Goal: Task Accomplishment & Management: Use online tool/utility

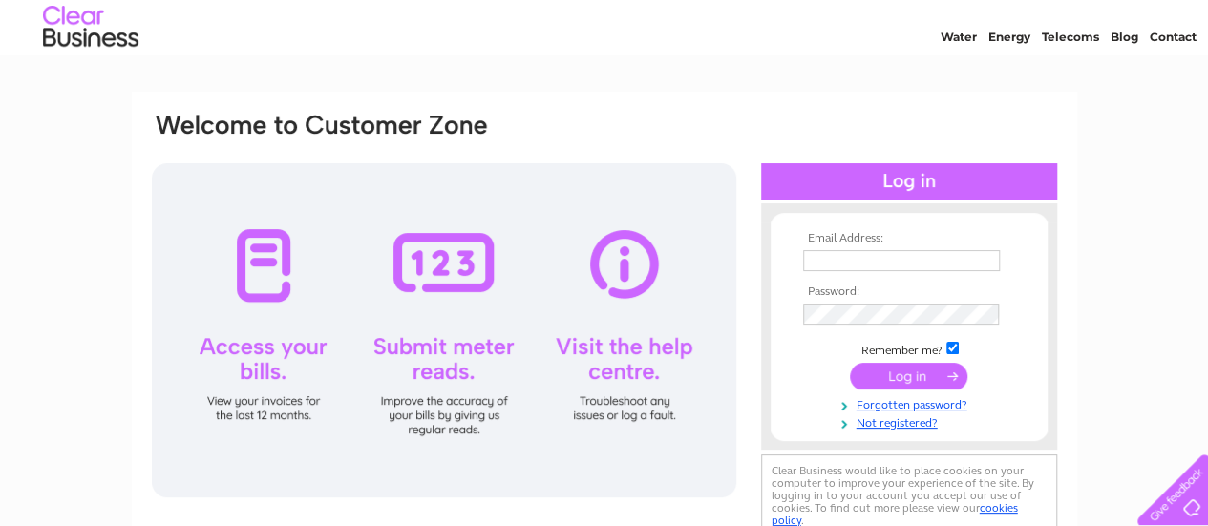
scroll to position [95, 0]
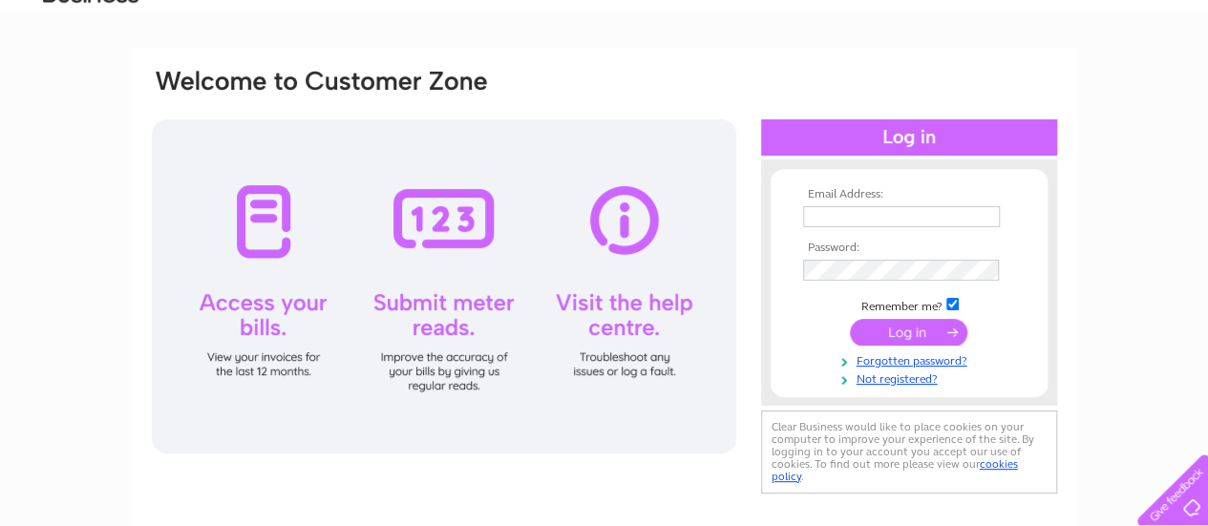
type input "info@islandspiritwhisky.com"
click at [896, 332] on input "submit" at bounding box center [908, 332] width 117 height 27
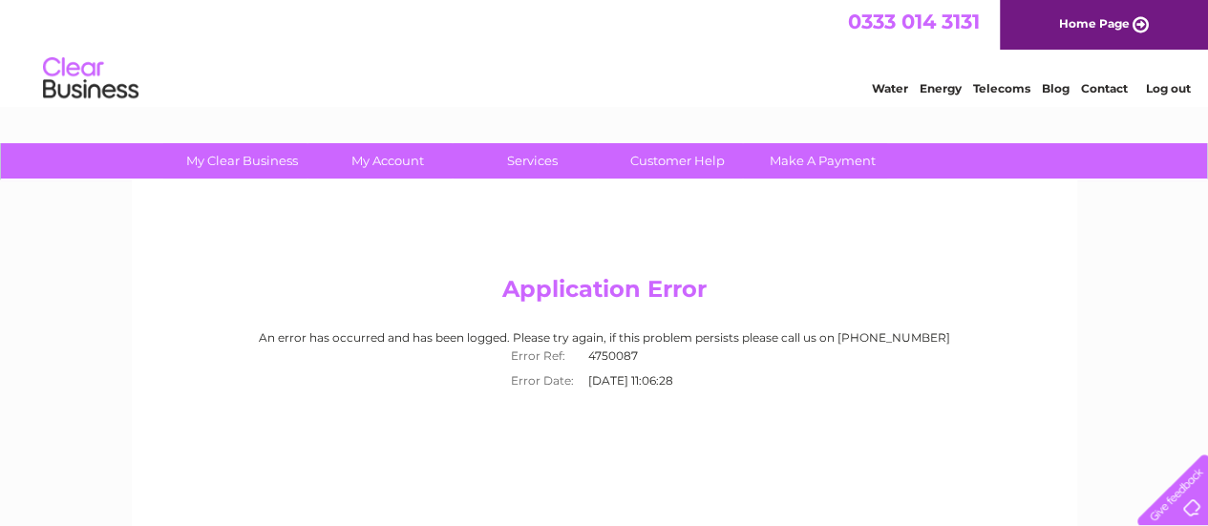
click at [888, 85] on link "Water" at bounding box center [890, 88] width 36 height 14
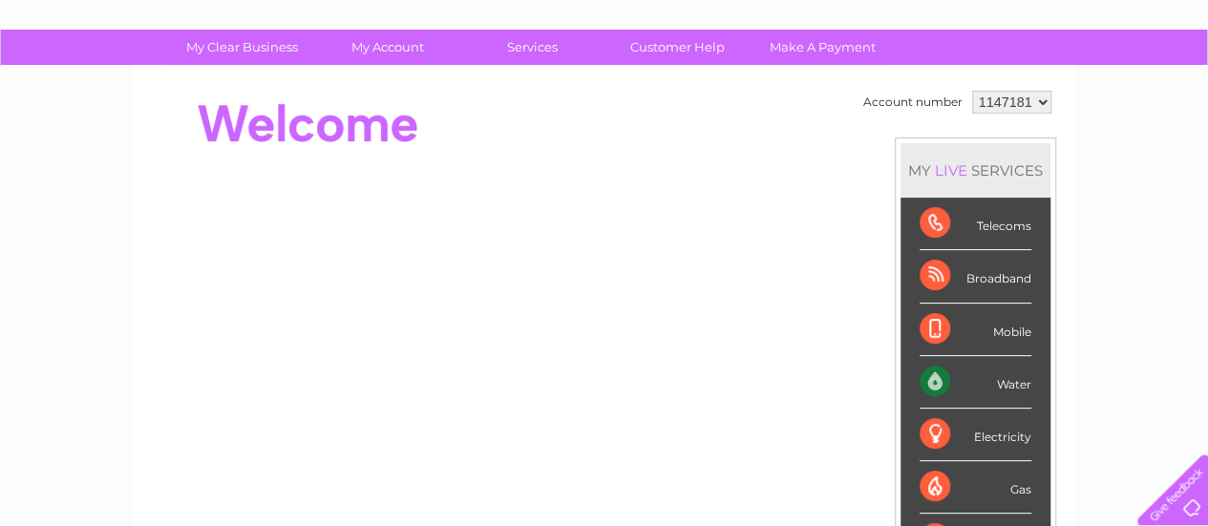
scroll to position [95, 0]
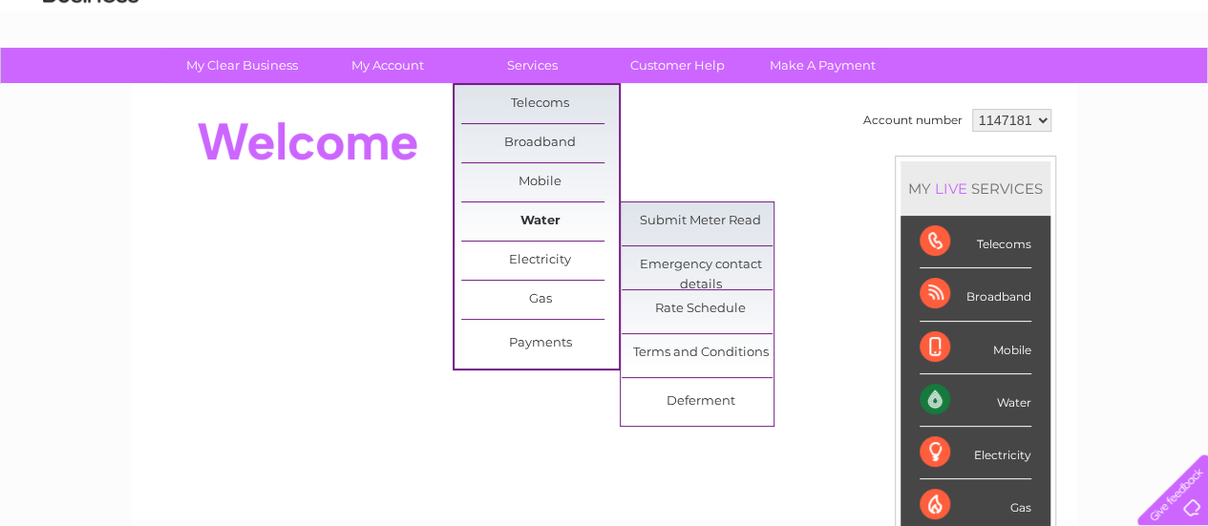
click at [537, 222] on link "Water" at bounding box center [540, 221] width 158 height 38
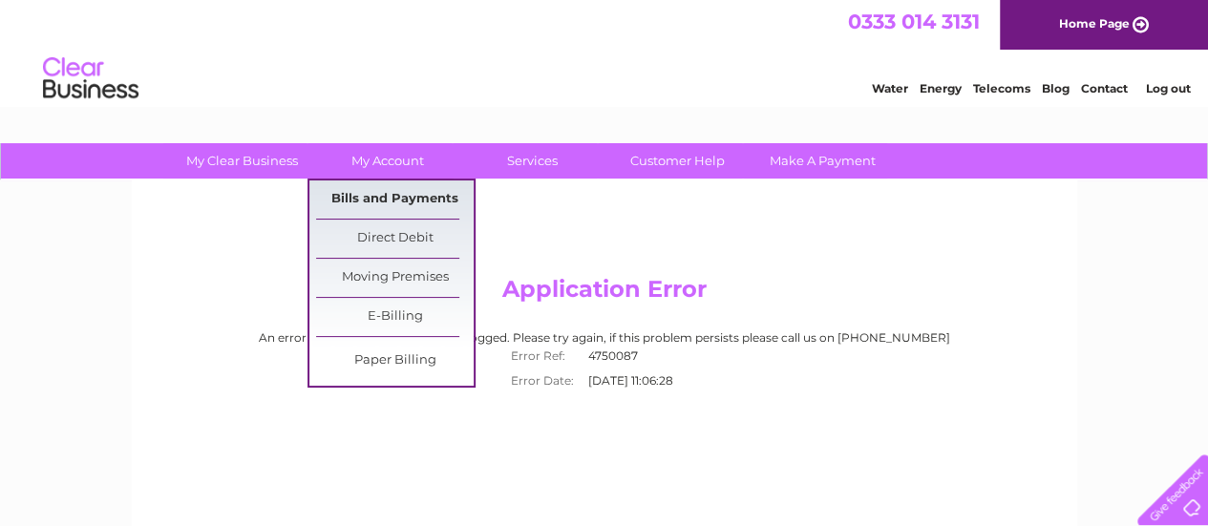
click at [388, 200] on link "Bills and Payments" at bounding box center [395, 199] width 158 height 38
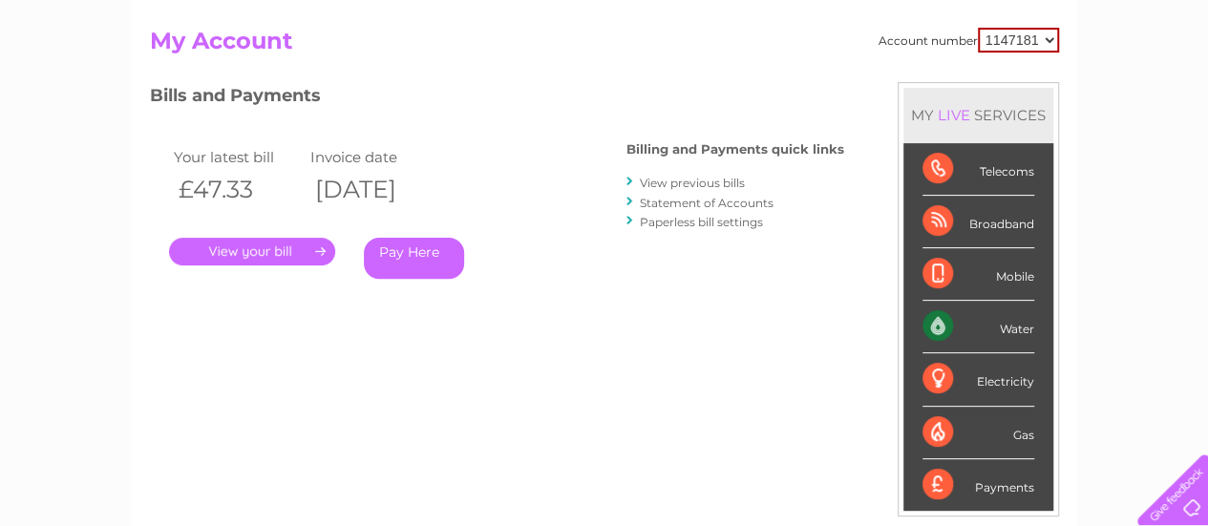
scroll to position [286, 0]
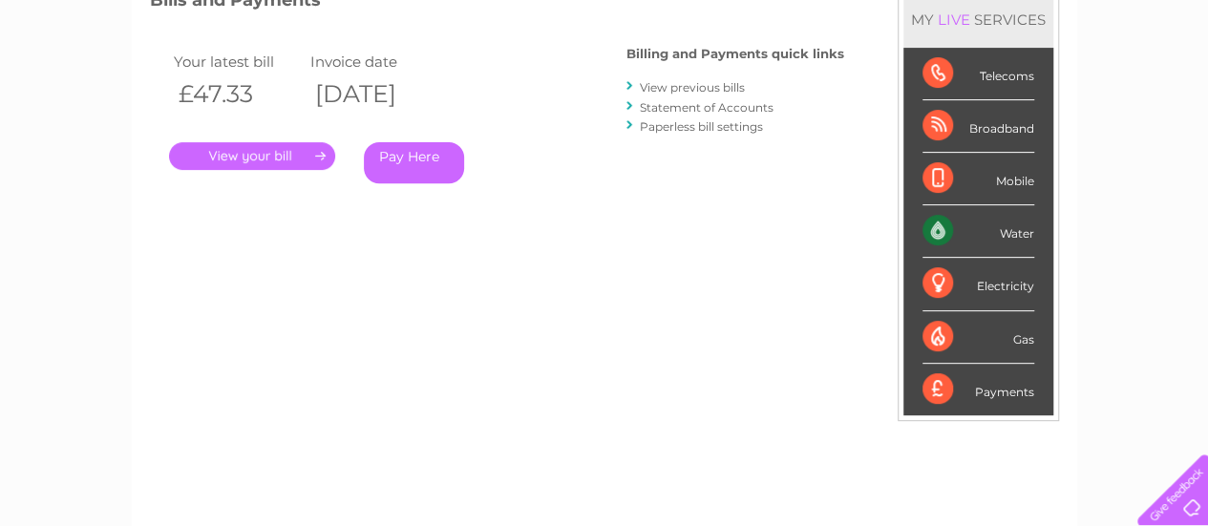
click at [713, 82] on link "View previous bills" at bounding box center [692, 87] width 105 height 14
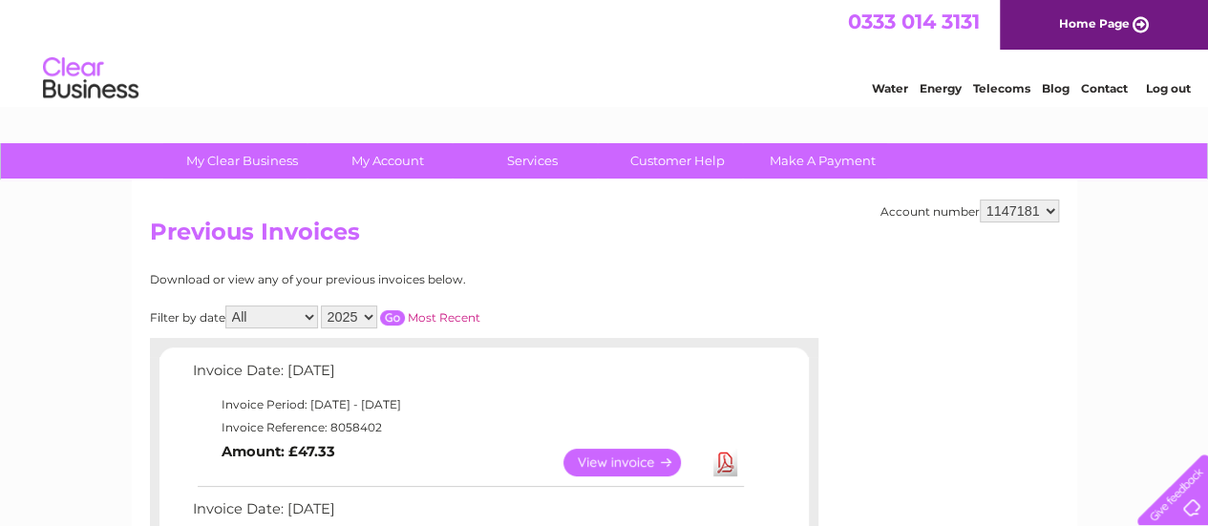
click at [624, 463] on link "View" at bounding box center [633, 463] width 140 height 28
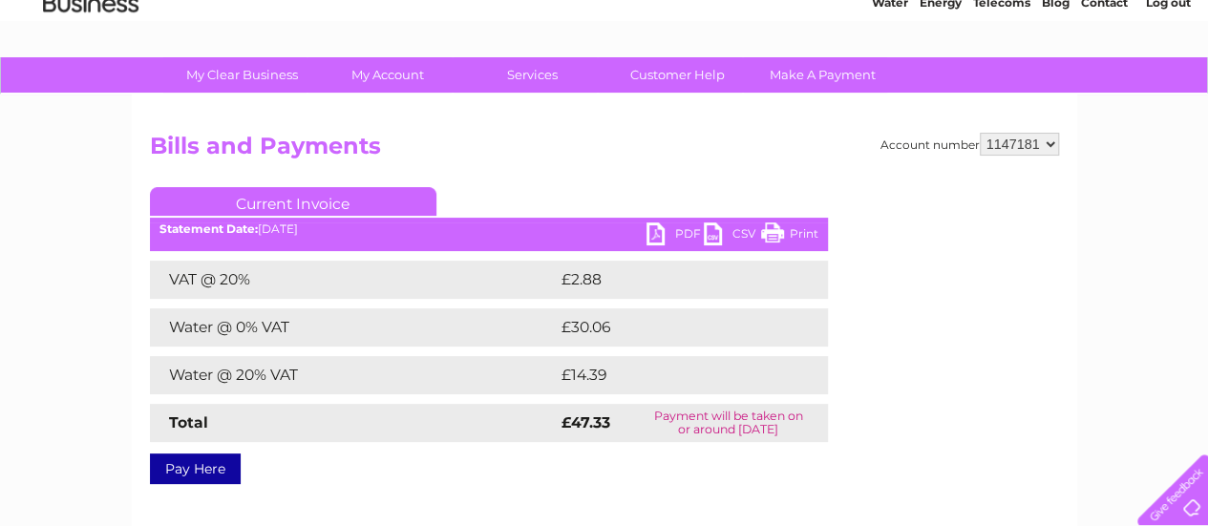
scroll to position [191, 0]
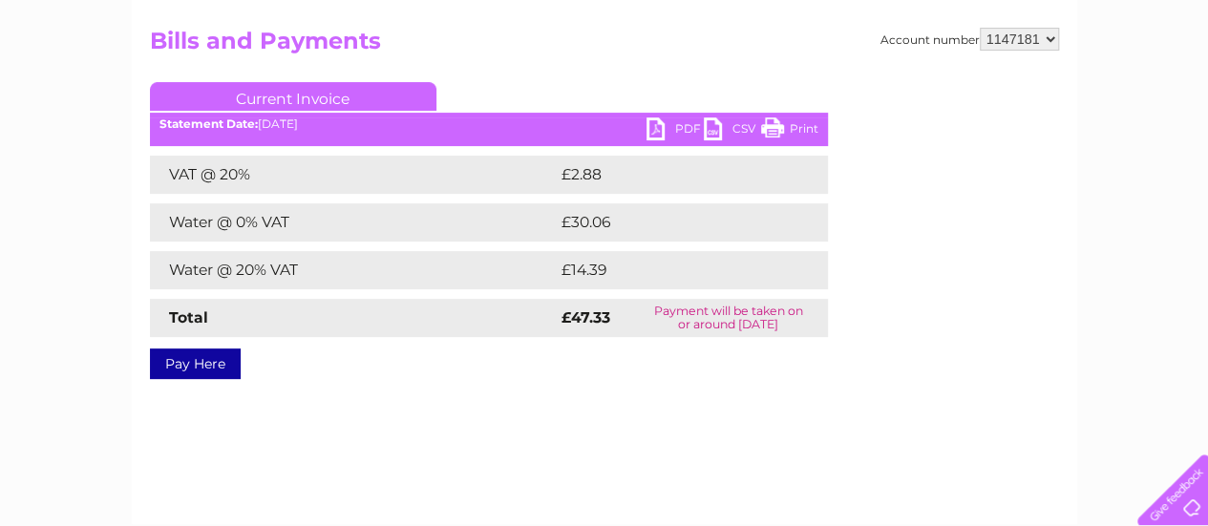
click at [684, 129] on link "PDF" at bounding box center [674, 131] width 57 height 28
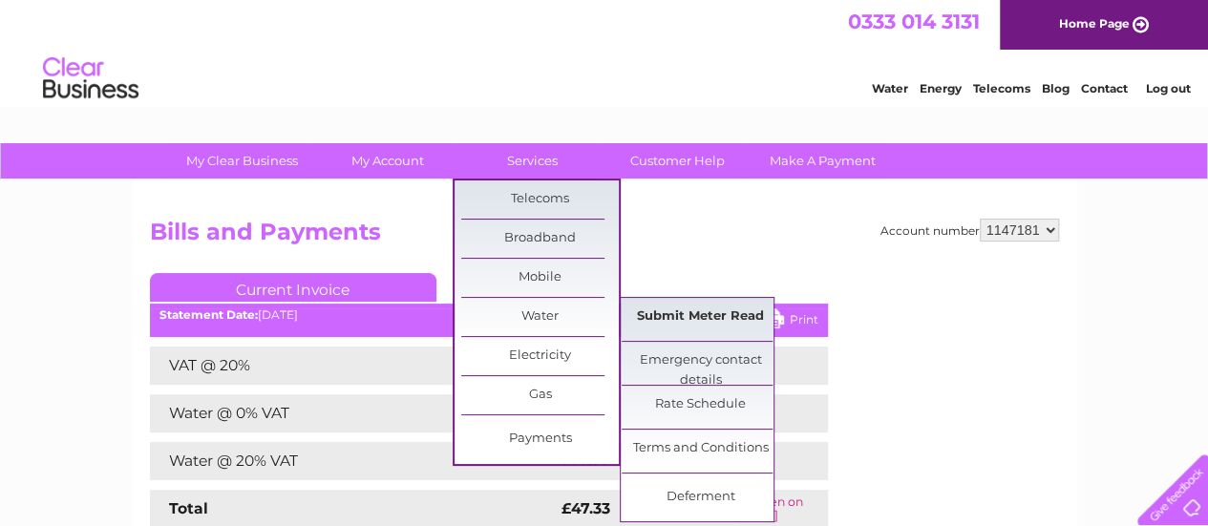
click at [698, 308] on link "Submit Meter Read" at bounding box center [701, 317] width 158 height 38
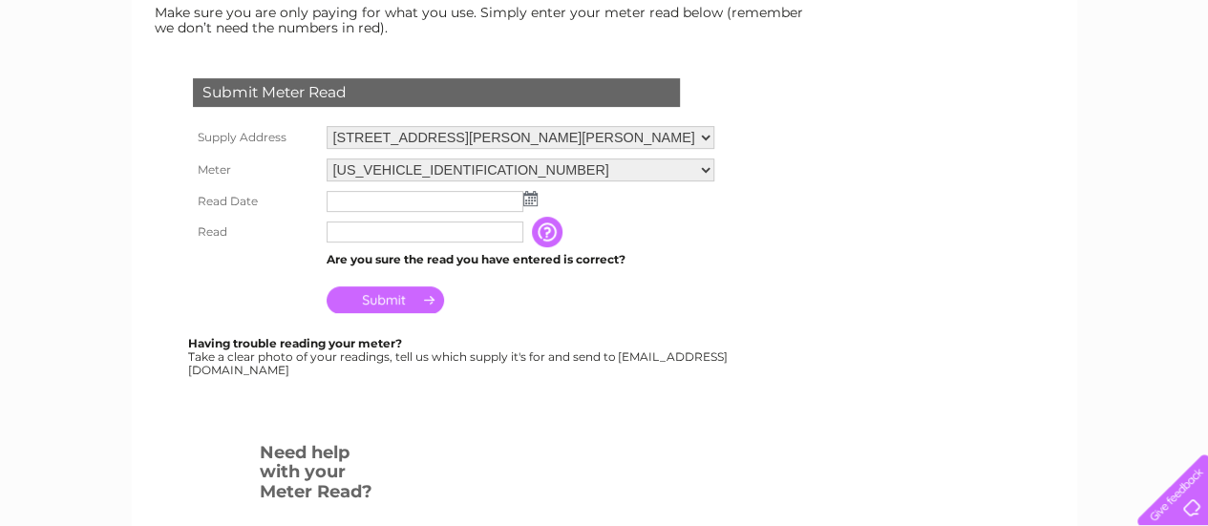
scroll to position [382, 0]
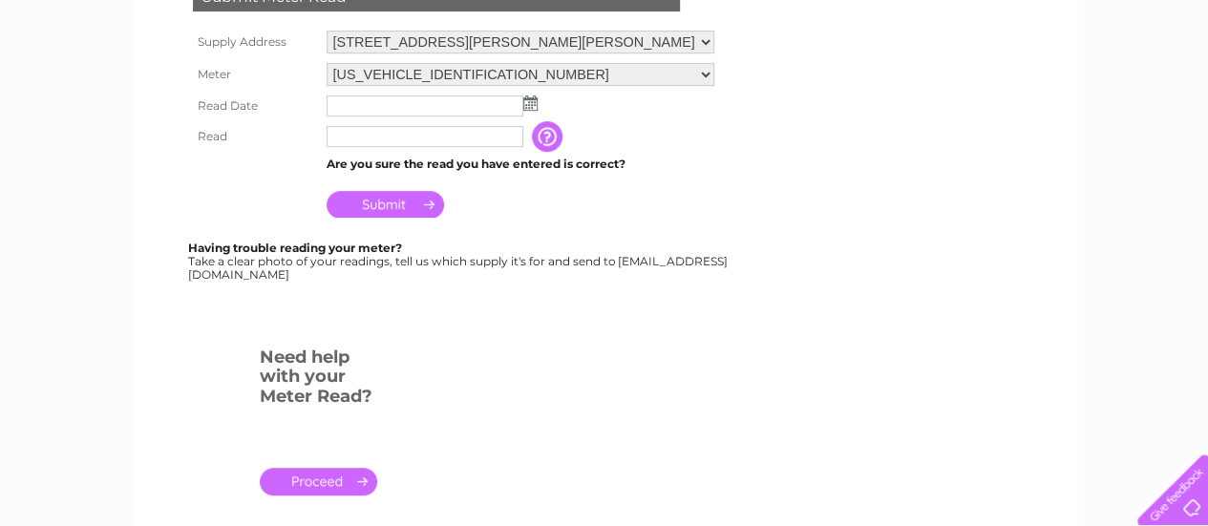
click at [532, 104] on img at bounding box center [530, 102] width 14 height 15
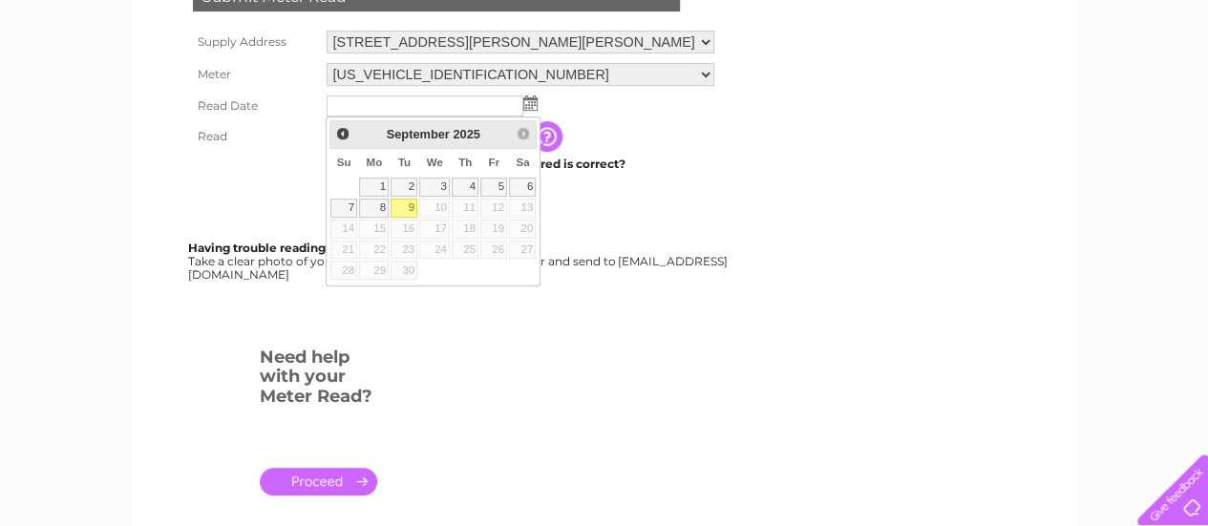
click at [407, 204] on link "9" at bounding box center [403, 208] width 27 height 19
type input "2025/09/09"
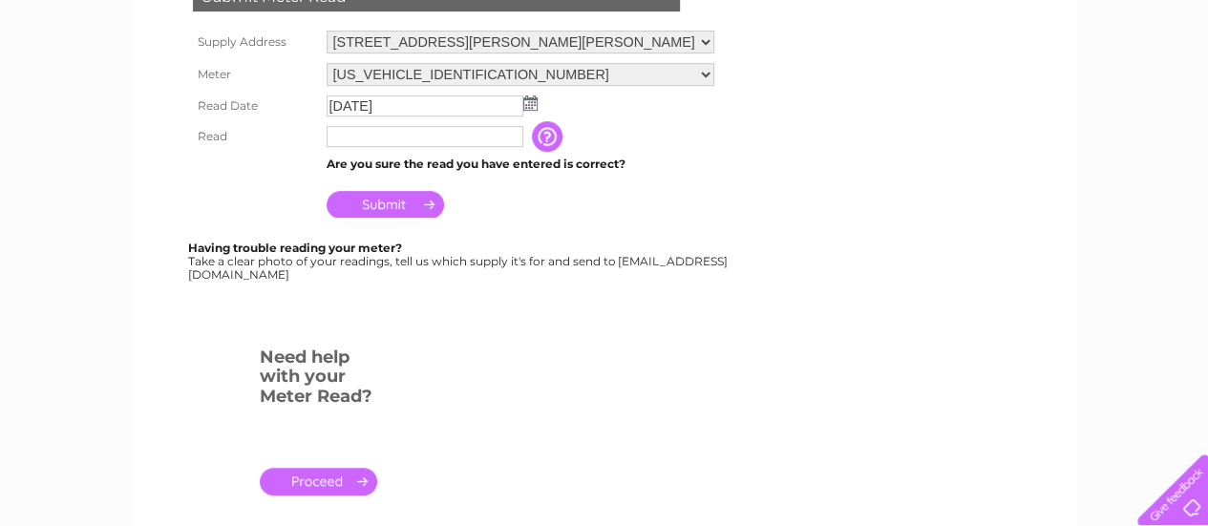
click at [376, 133] on input "text" at bounding box center [425, 136] width 197 height 21
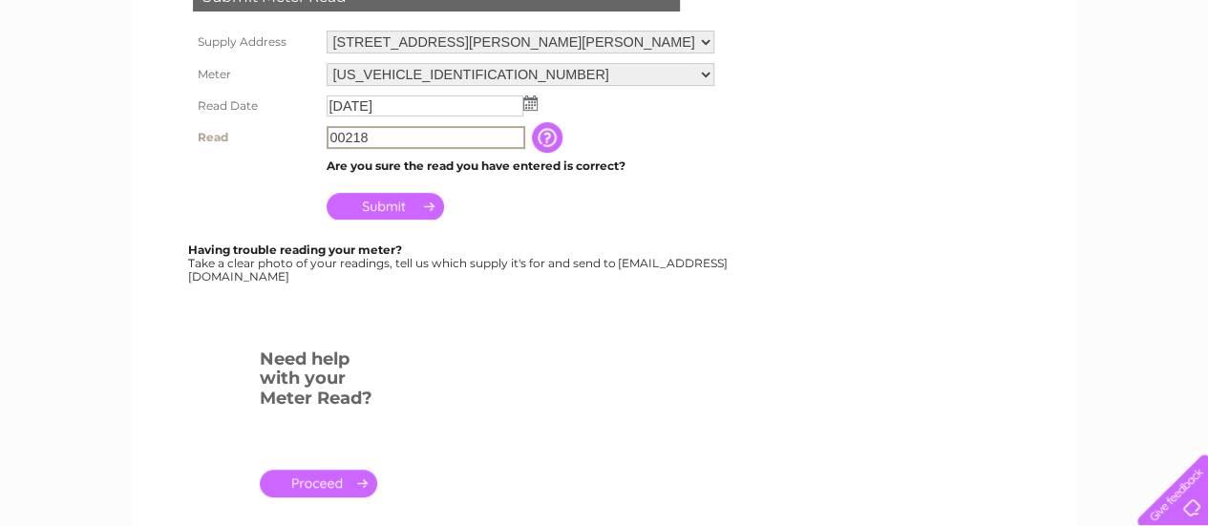
type input "00218"
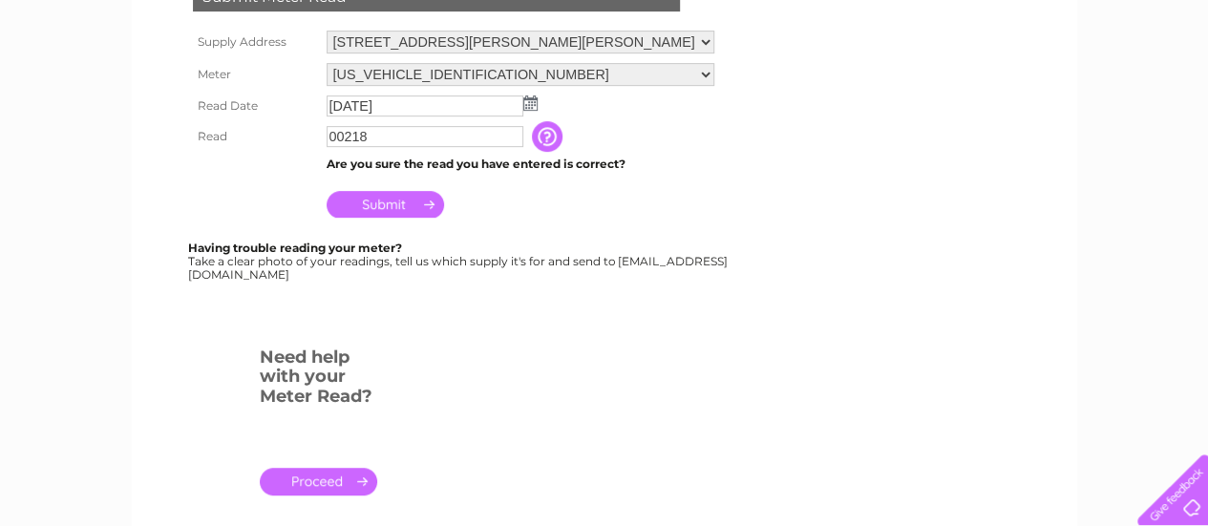
click at [391, 201] on input "Submit" at bounding box center [385, 204] width 117 height 27
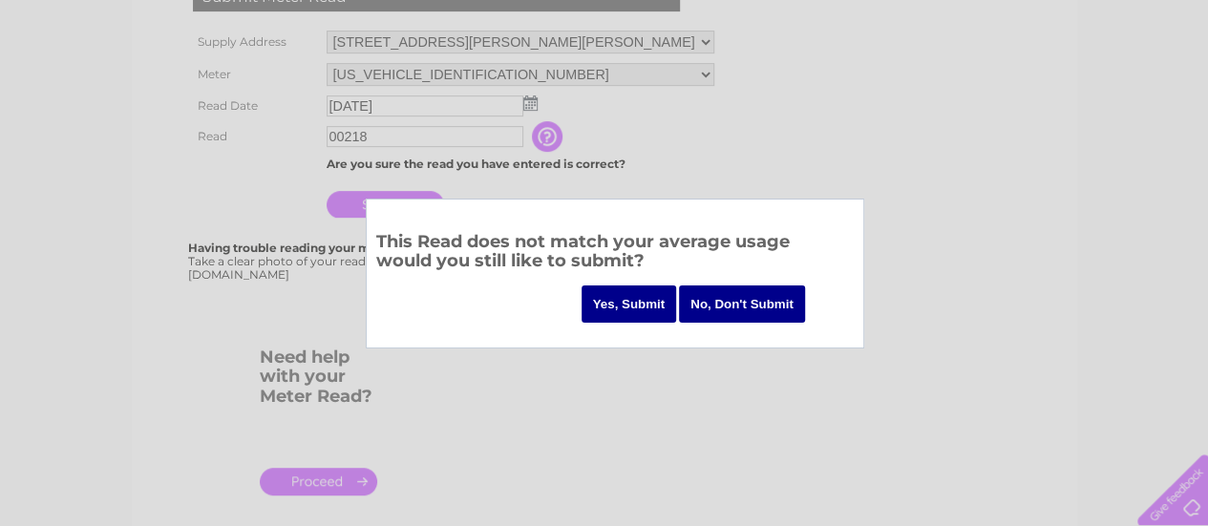
click at [631, 301] on input "Yes, Submit" at bounding box center [628, 303] width 95 height 37
